Goal: Information Seeking & Learning: Learn about a topic

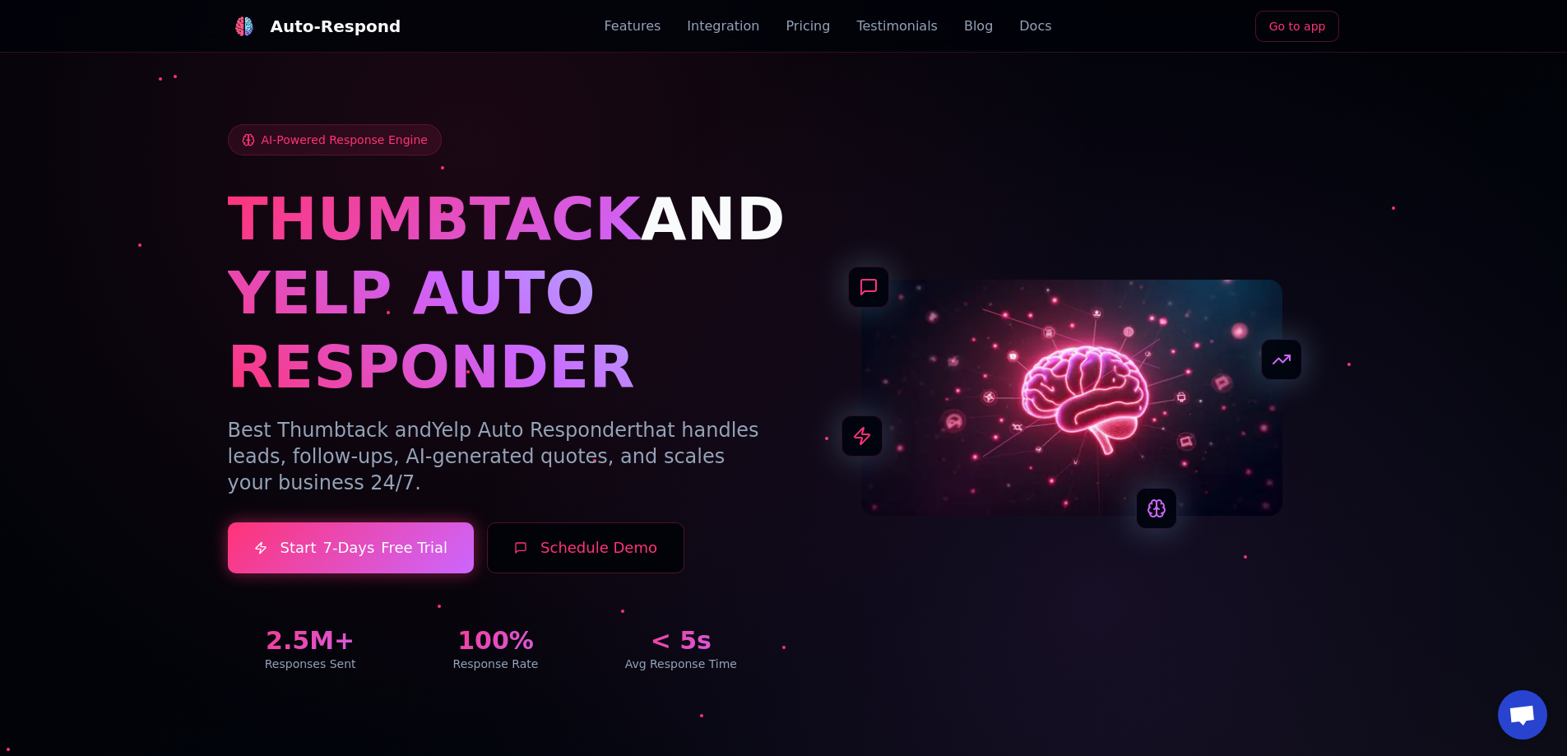
click at [1026, 27] on link "Docs" at bounding box center [1035, 26] width 32 height 20
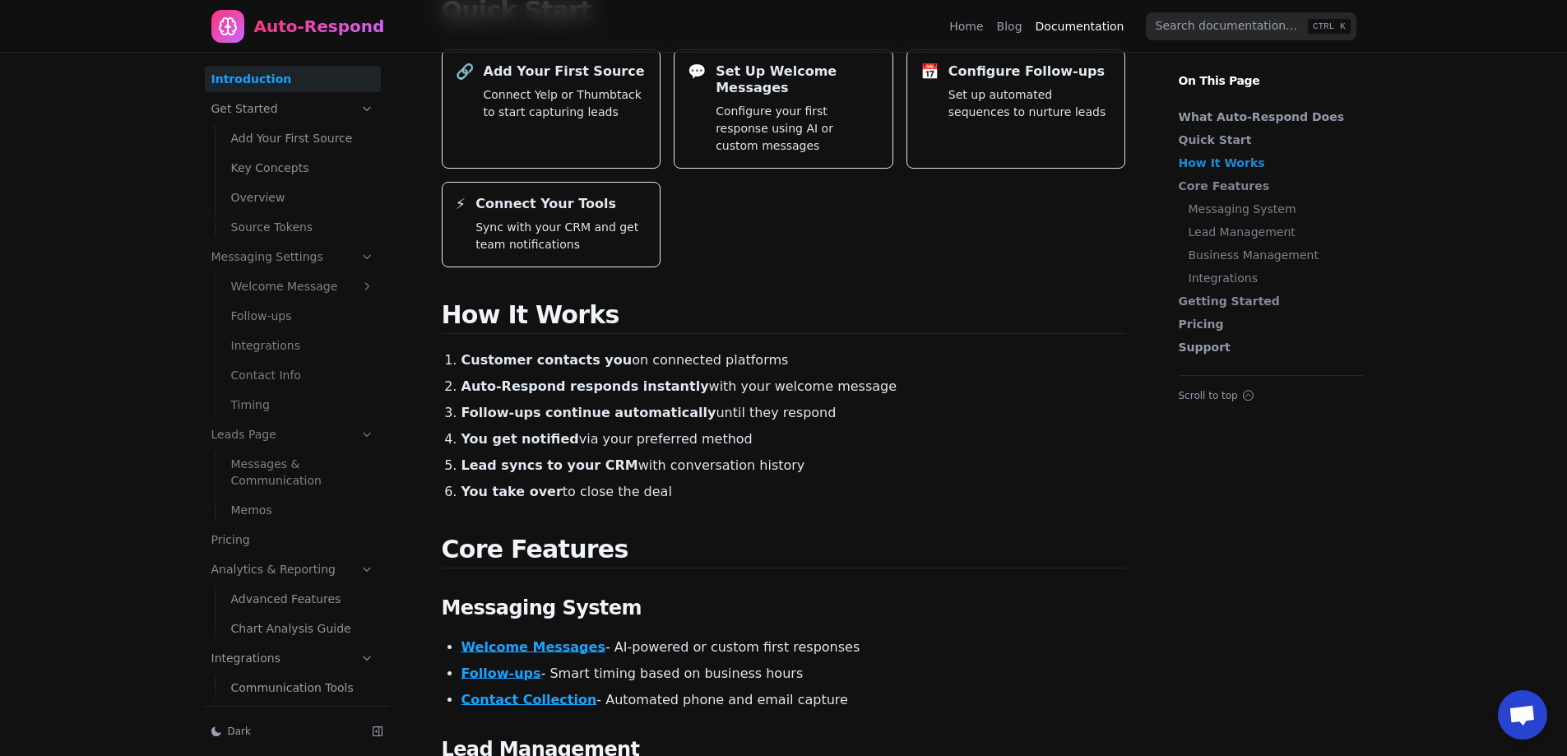
scroll to position [576, 0]
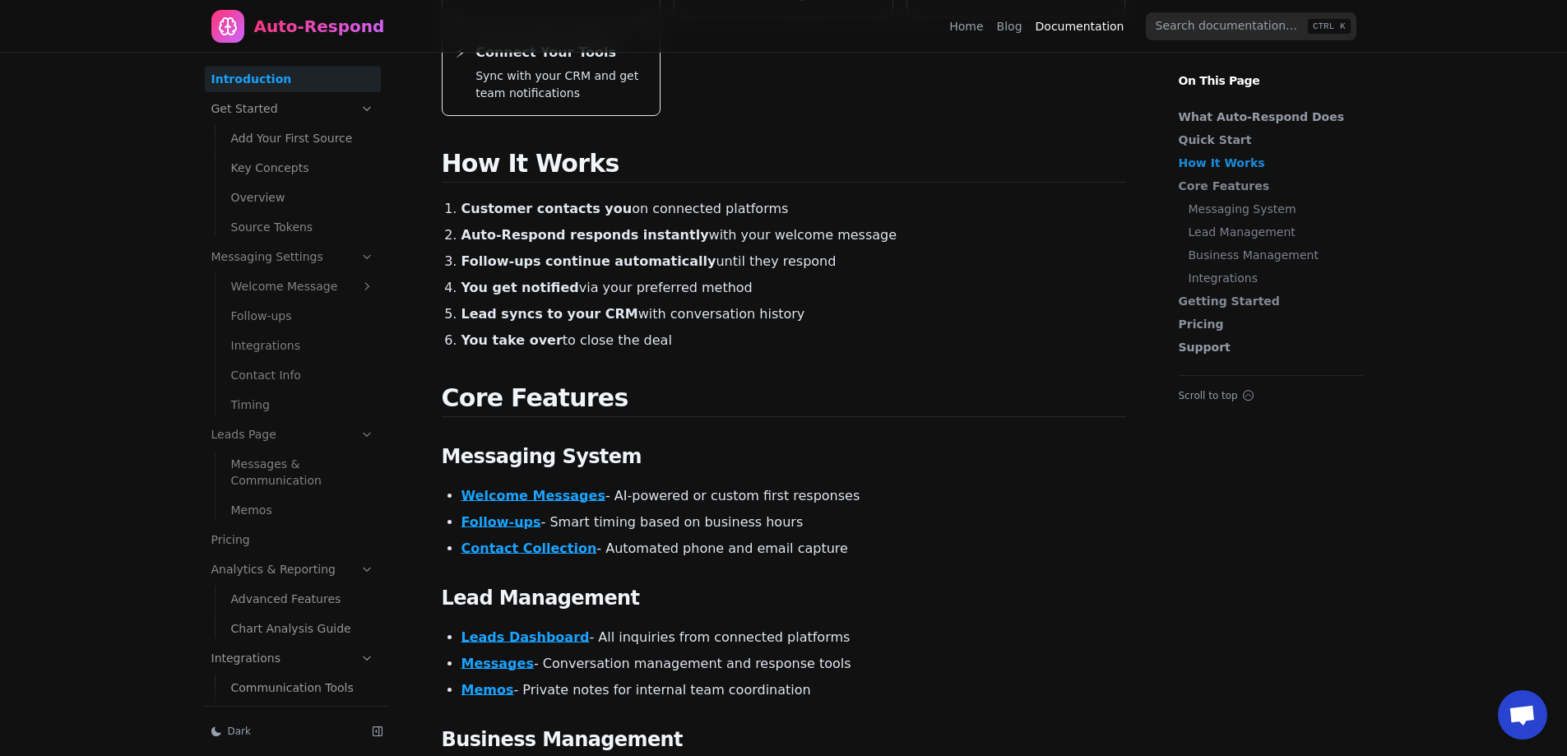
click at [1211, 29] on input "search" at bounding box center [1251, 26] width 211 height 28
type input "charts"
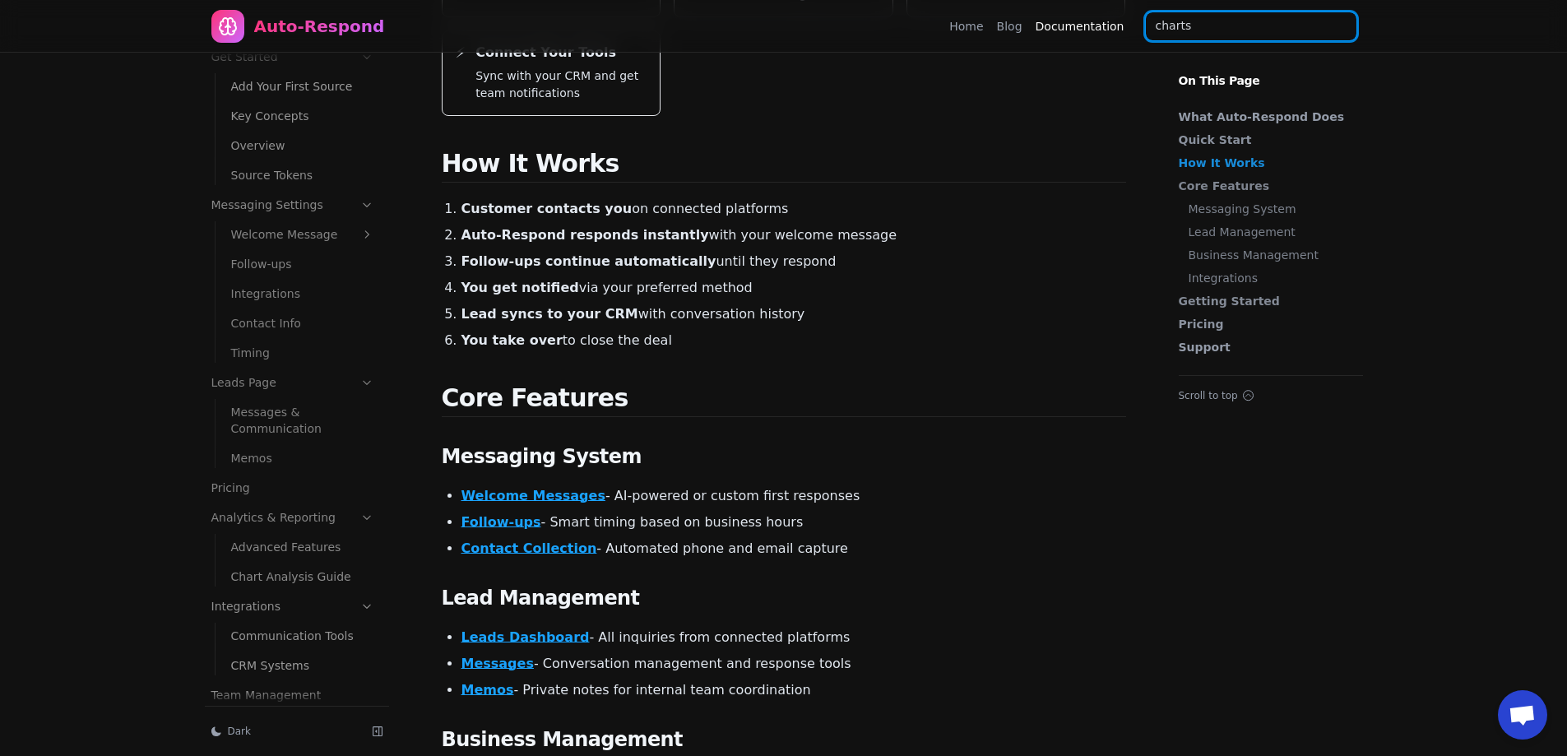
scroll to position [67, 0]
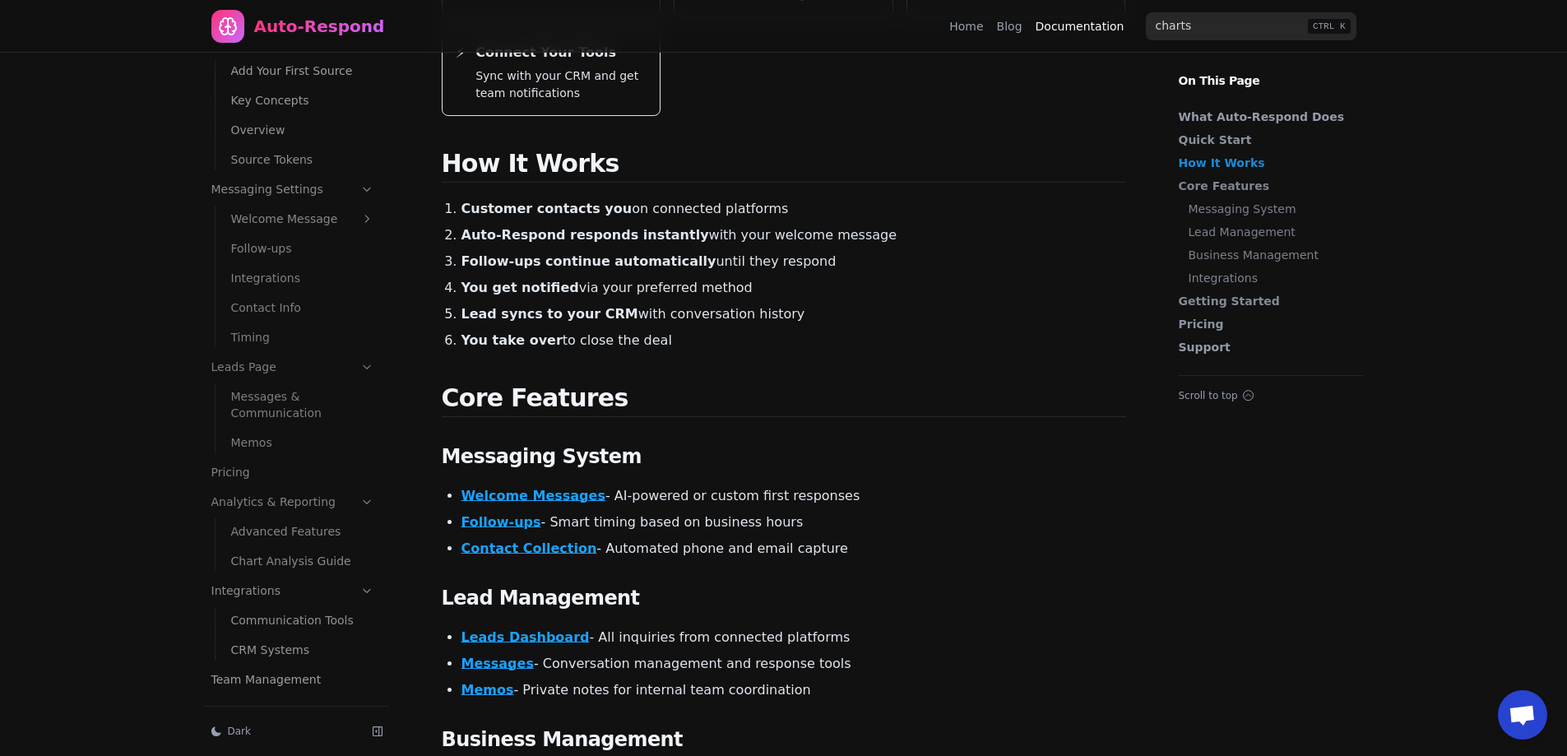
click at [274, 563] on link "Chart Analysis Guide" at bounding box center [303, 561] width 156 height 26
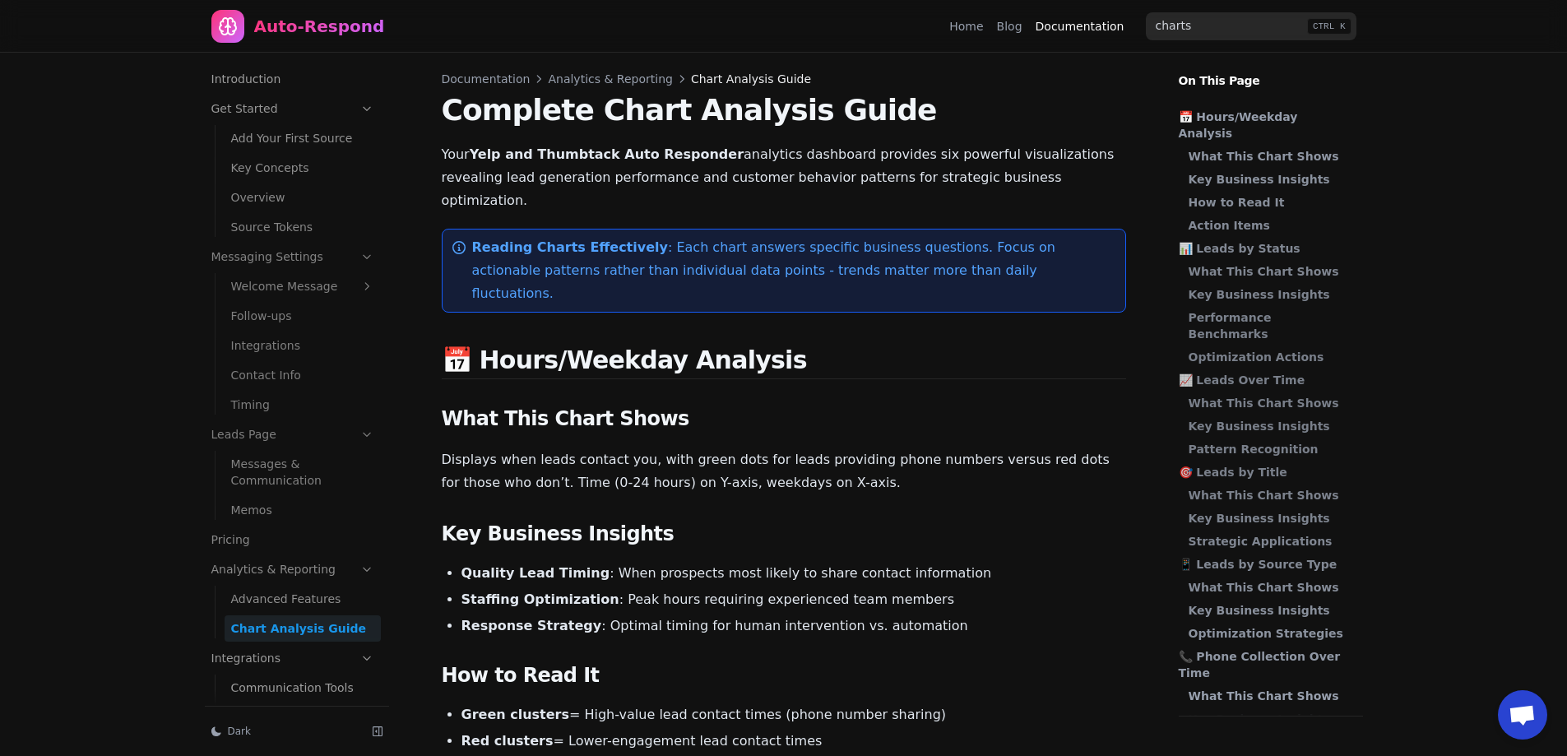
scroll to position [67, 0]
